Goal: Check status: Check status

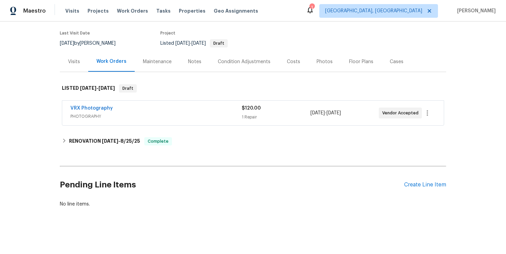
scroll to position [64, 0]
click at [71, 58] on div "Visits" at bounding box center [74, 61] width 12 height 7
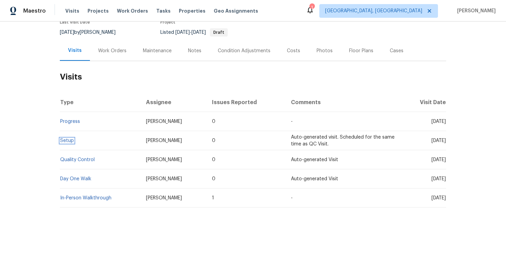
click at [68, 143] on link "Setup" at bounding box center [67, 140] width 14 height 5
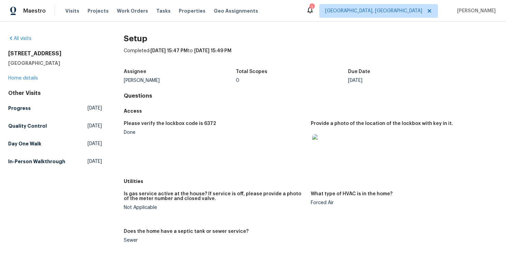
click at [321, 147] on img at bounding box center [323, 145] width 22 height 22
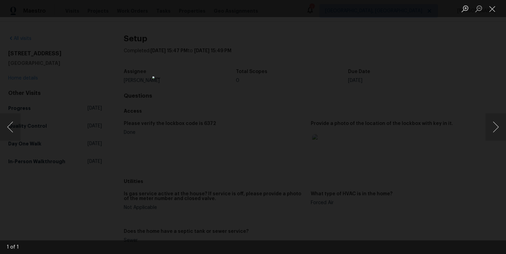
click at [394, 181] on div "Lightbox" at bounding box center [253, 127] width 506 height 254
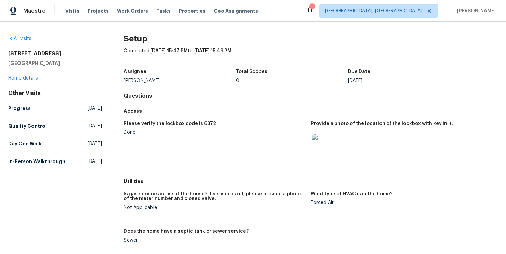
click at [268, 110] on h5 "Access" at bounding box center [311, 111] width 374 height 7
